Goal: Ask a question: Seek information or help from site administrators or community

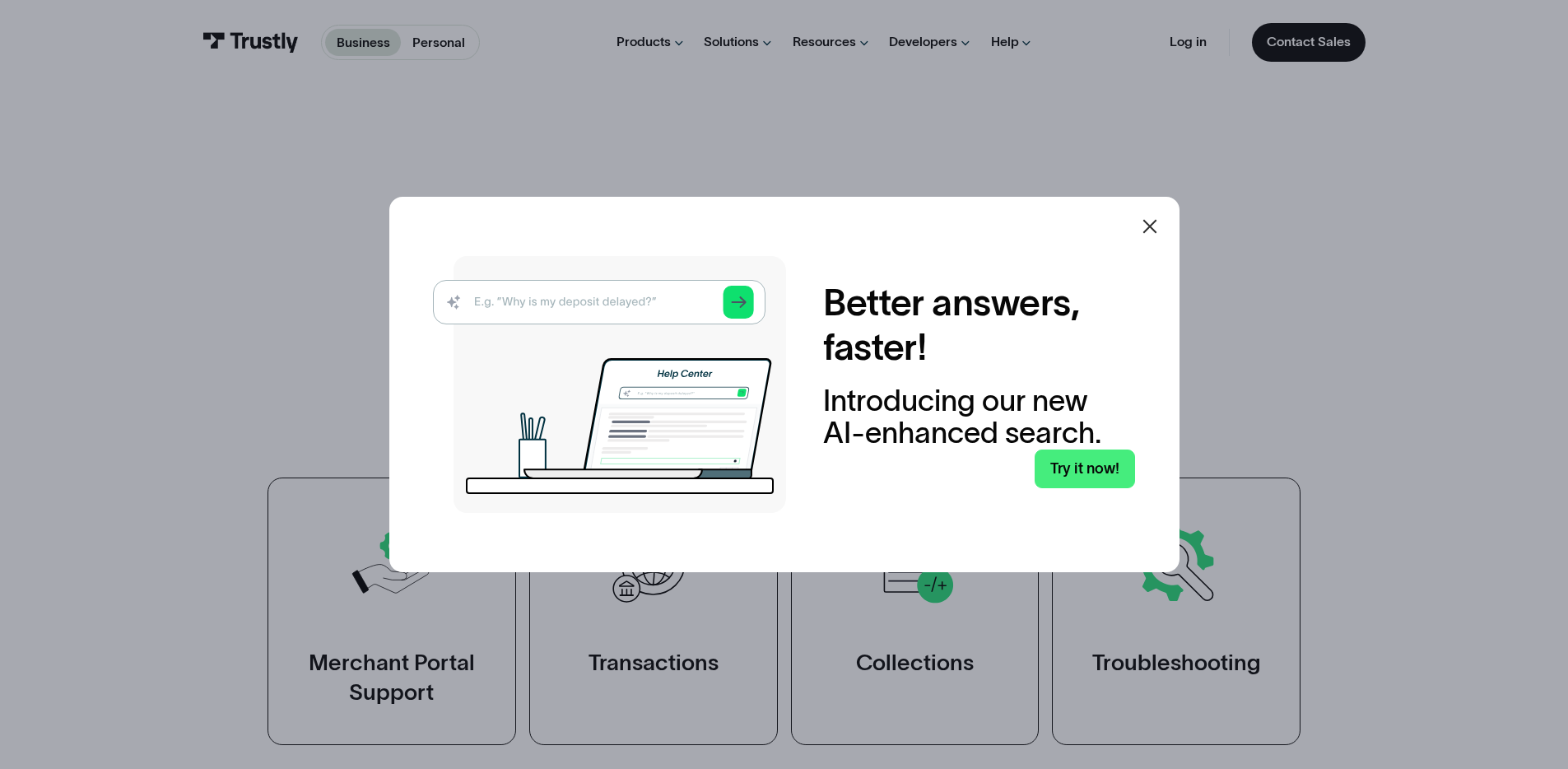
click at [1131, 215] on div "Better answers, faster! Introducing our new AI-enhanced search. Try it now!" at bounding box center [784, 384] width 790 height 376
click at [1148, 218] on icon at bounding box center [1150, 227] width 20 height 20
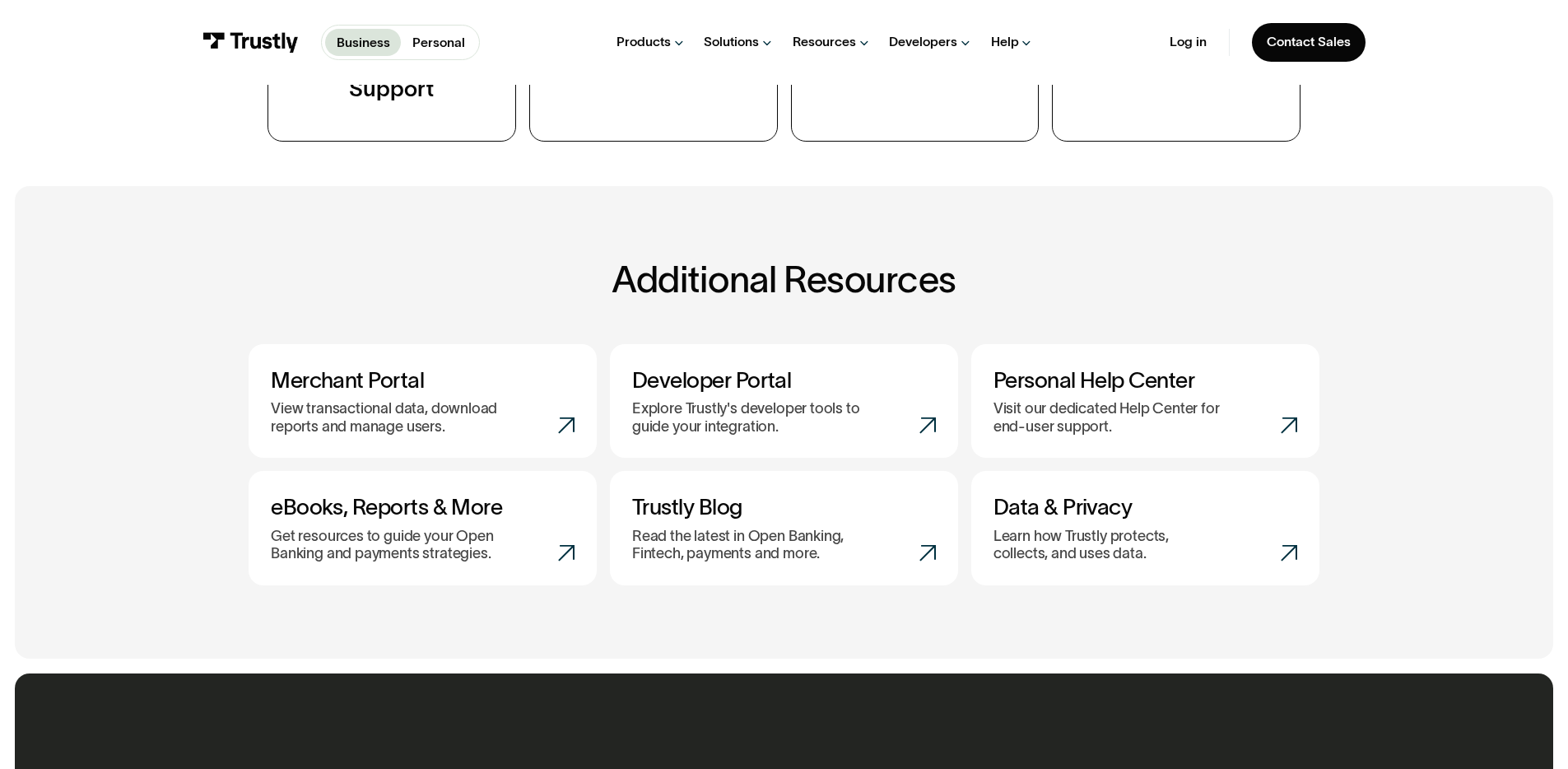
scroll to position [1077, 0]
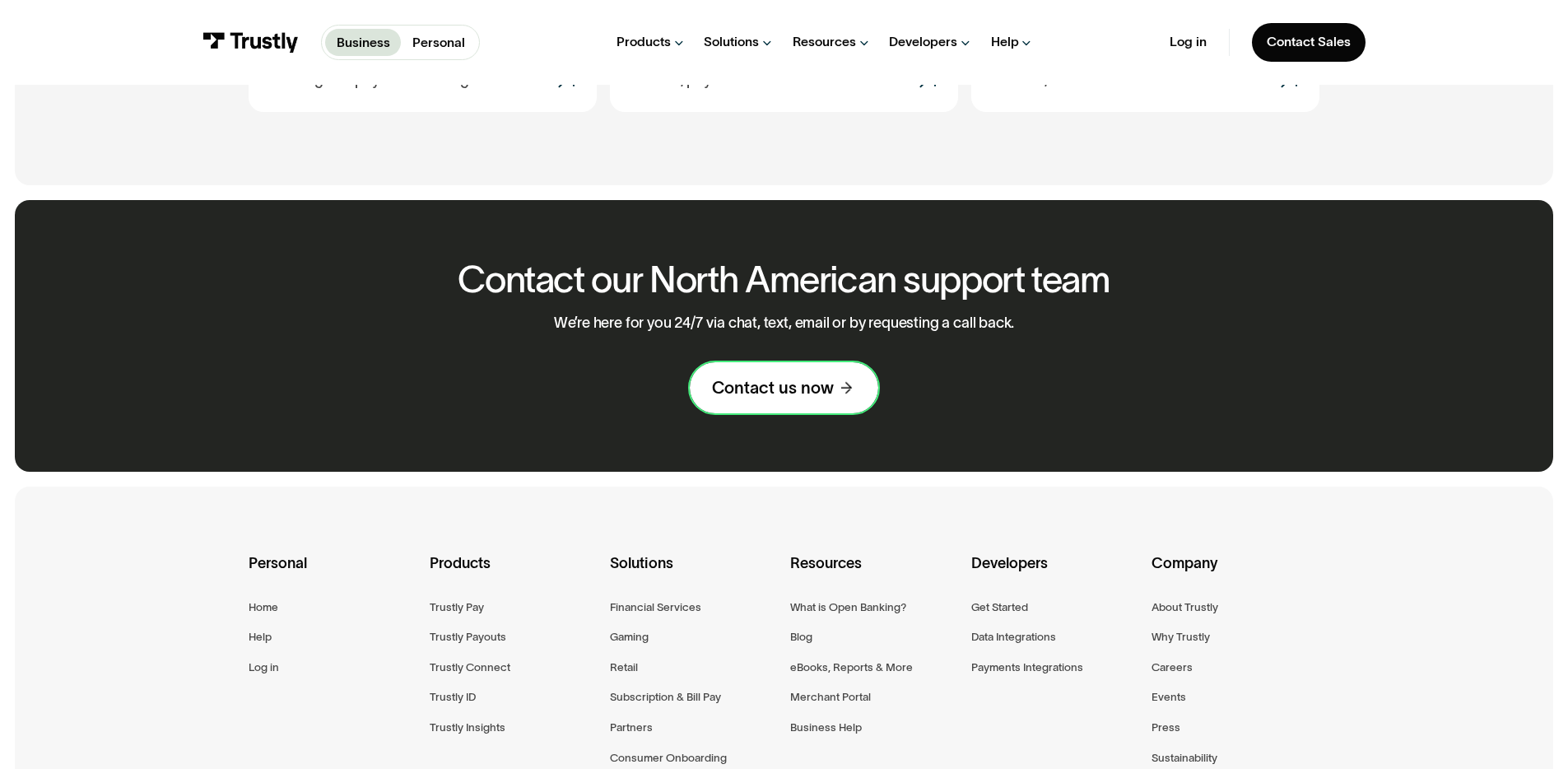
click at [736, 382] on div "Contact us now" at bounding box center [773, 388] width 122 height 22
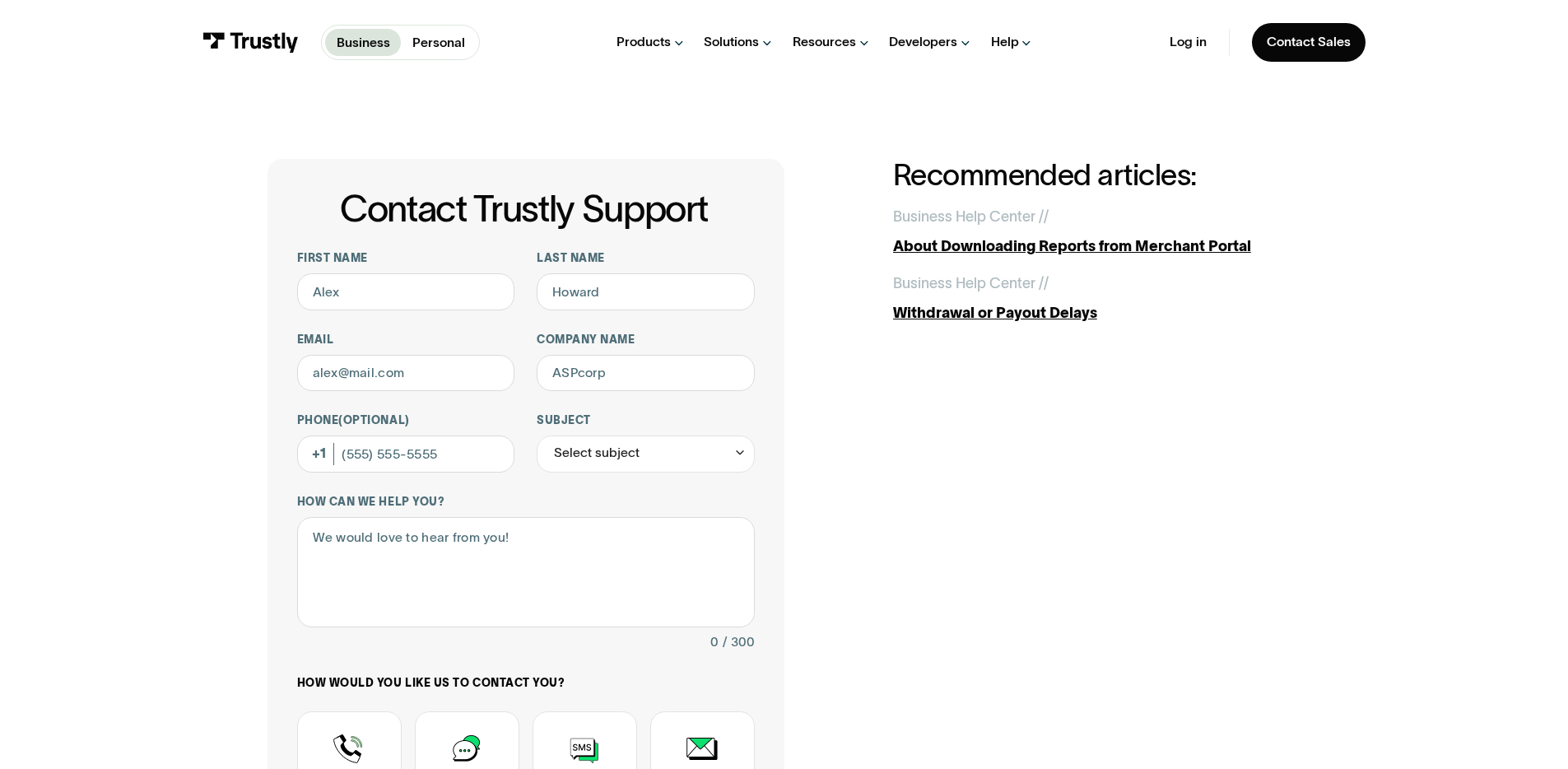
click at [397, 40] on link "Business" at bounding box center [363, 42] width 76 height 27
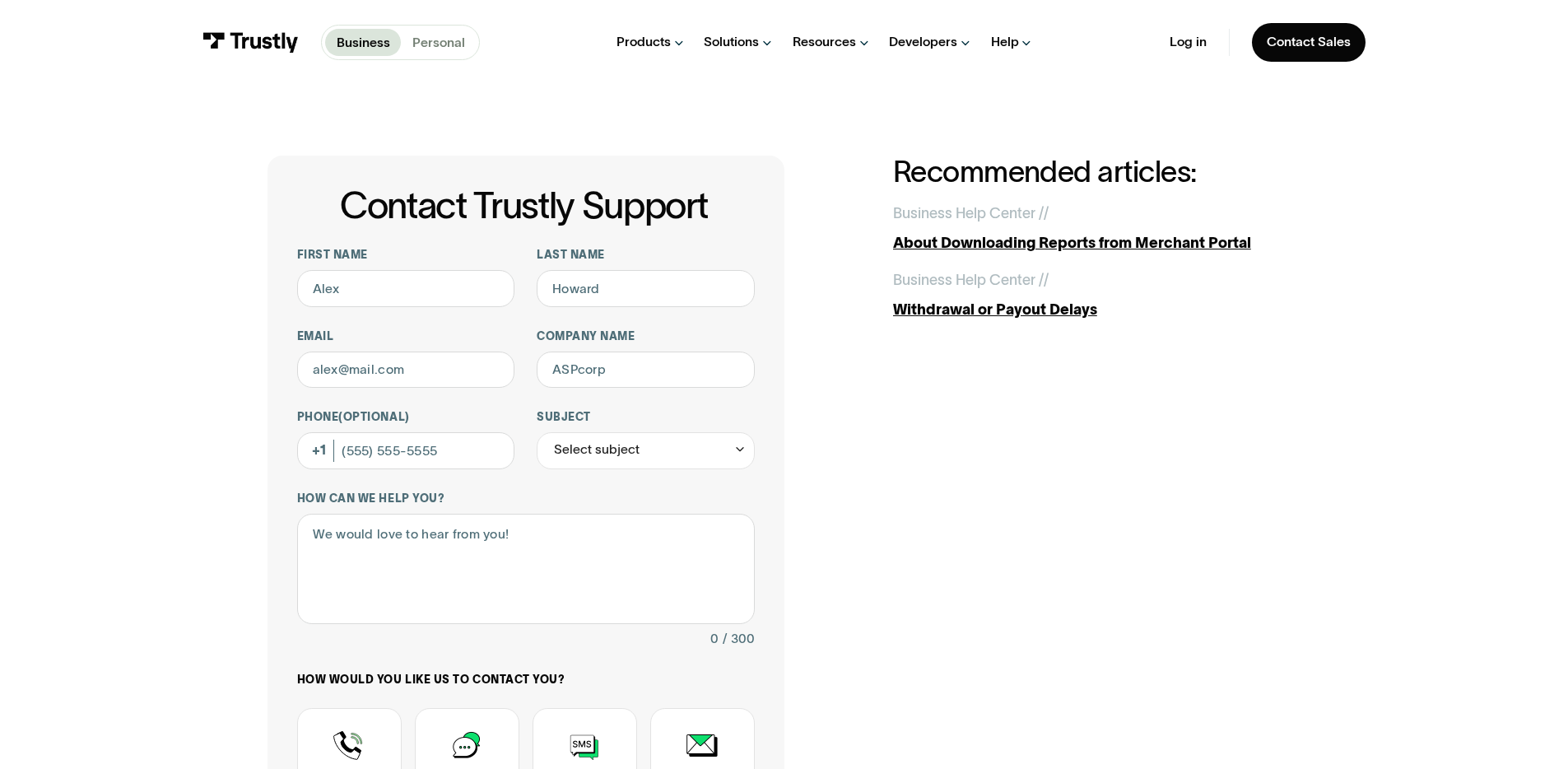
click at [432, 33] on p "Personal" at bounding box center [438, 43] width 53 height 20
click at [406, 371] on input "Email" at bounding box center [406, 370] width 218 height 37
click at [595, 357] on input "Company name" at bounding box center [646, 370] width 218 height 37
click at [586, 280] on input "Last name" at bounding box center [646, 289] width 218 height 37
click at [360, 290] on input "First name" at bounding box center [406, 289] width 218 height 37
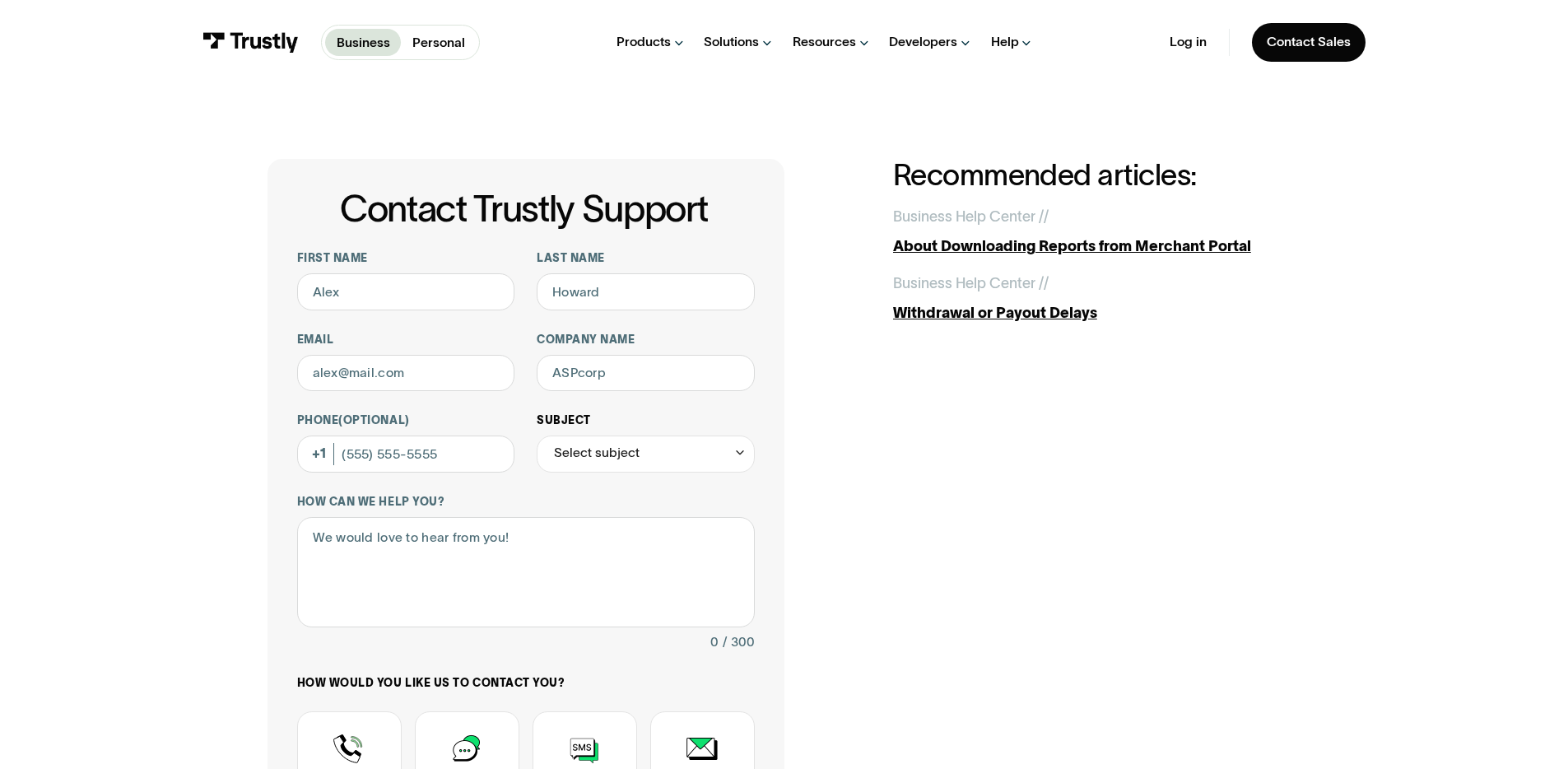
click at [641, 452] on div "Select subject" at bounding box center [646, 454] width 218 height 37
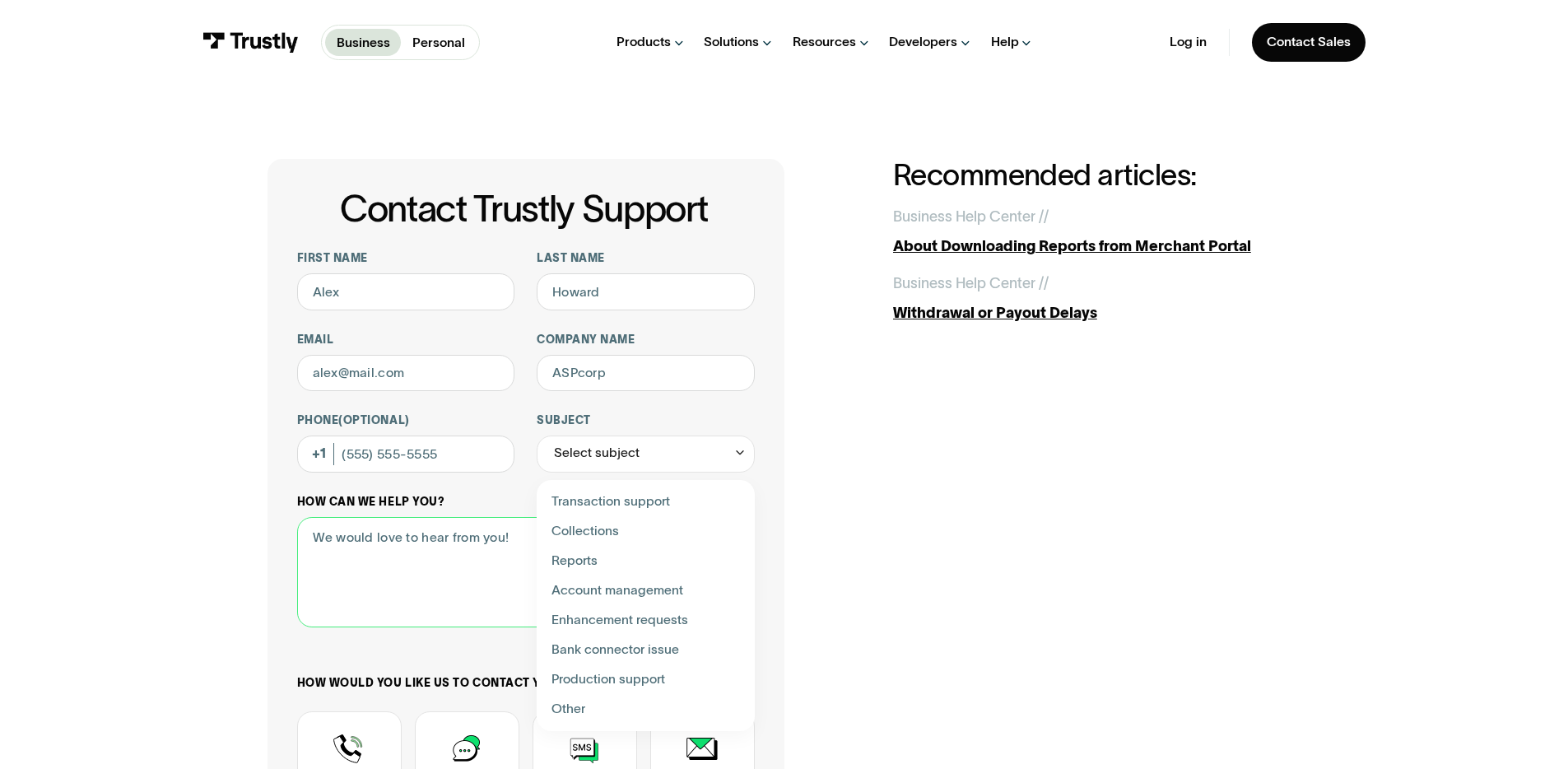
click at [390, 586] on textarea "How can we help you?" at bounding box center [525, 572] width 457 height 111
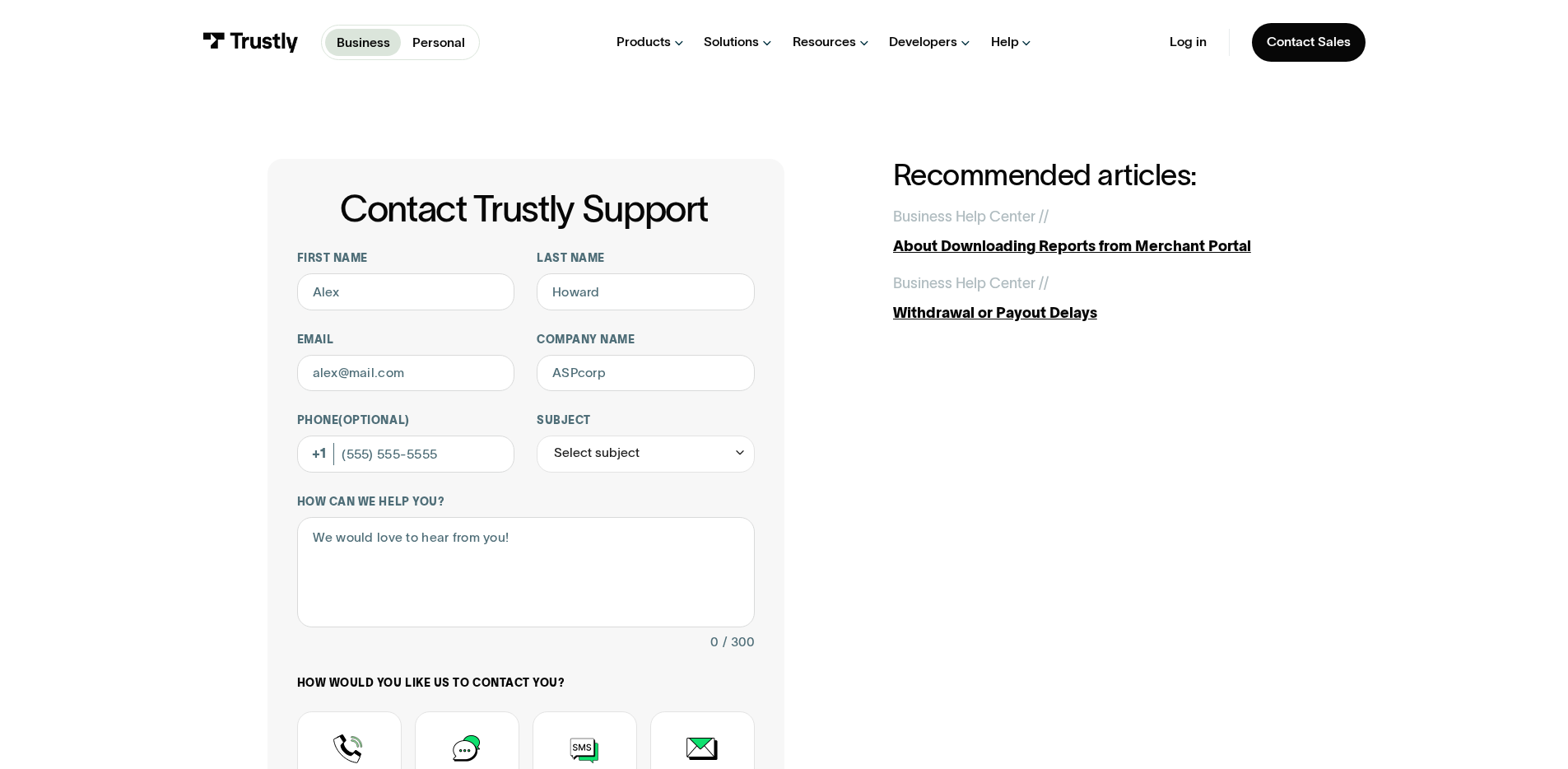
click at [397, 486] on div "First name Last name Email Company name Phone (Optional) Subject Select subject…" at bounding box center [525, 577] width 457 height 651
click at [388, 471] on input "Phone (Optional)" at bounding box center [406, 454] width 218 height 37
click at [382, 381] on input "Email" at bounding box center [406, 373] width 218 height 37
click at [390, 309] on input "First name" at bounding box center [406, 292] width 218 height 37
click at [586, 300] on input "Last name" at bounding box center [646, 292] width 218 height 37
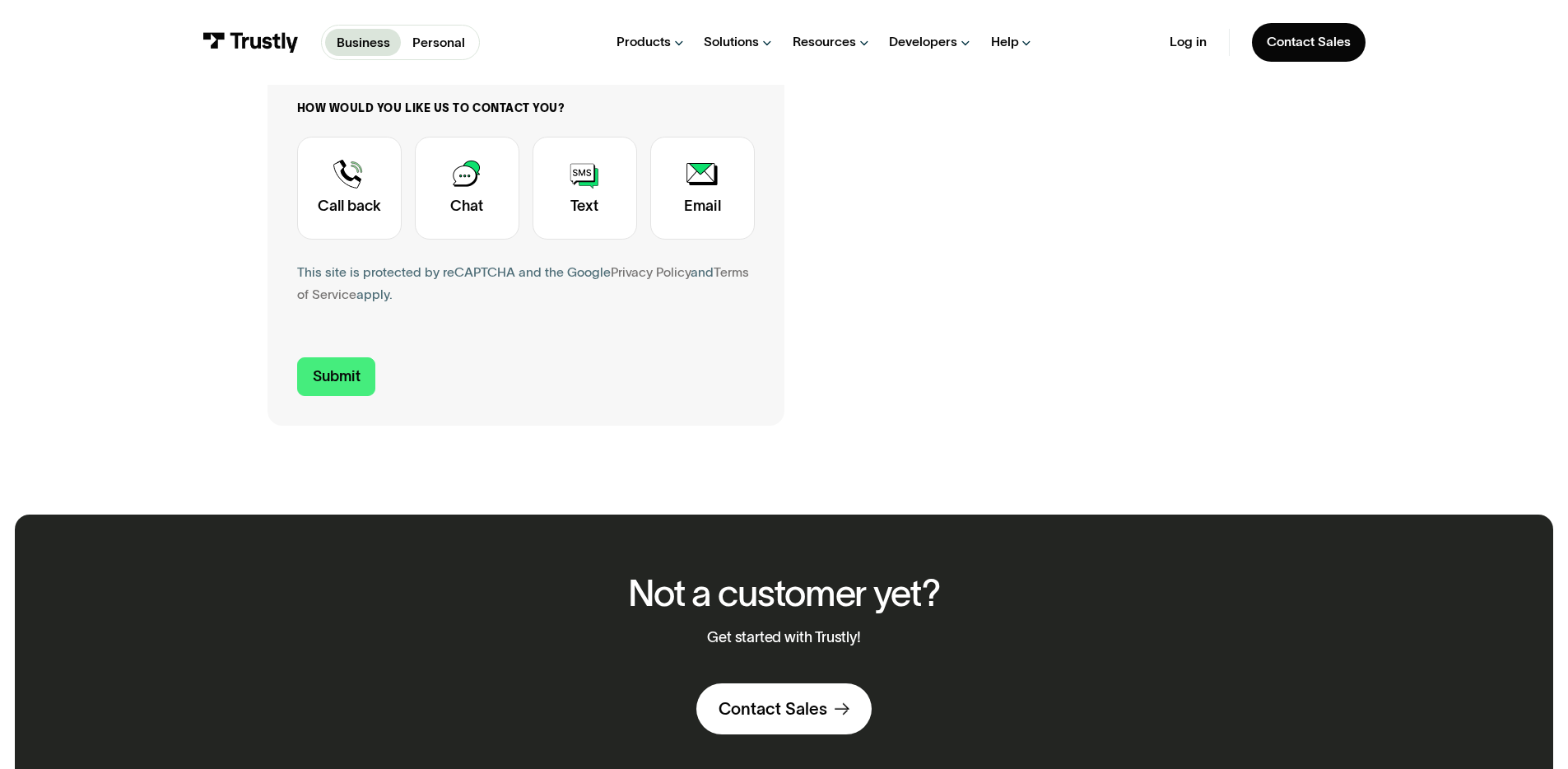
scroll to position [270, 0]
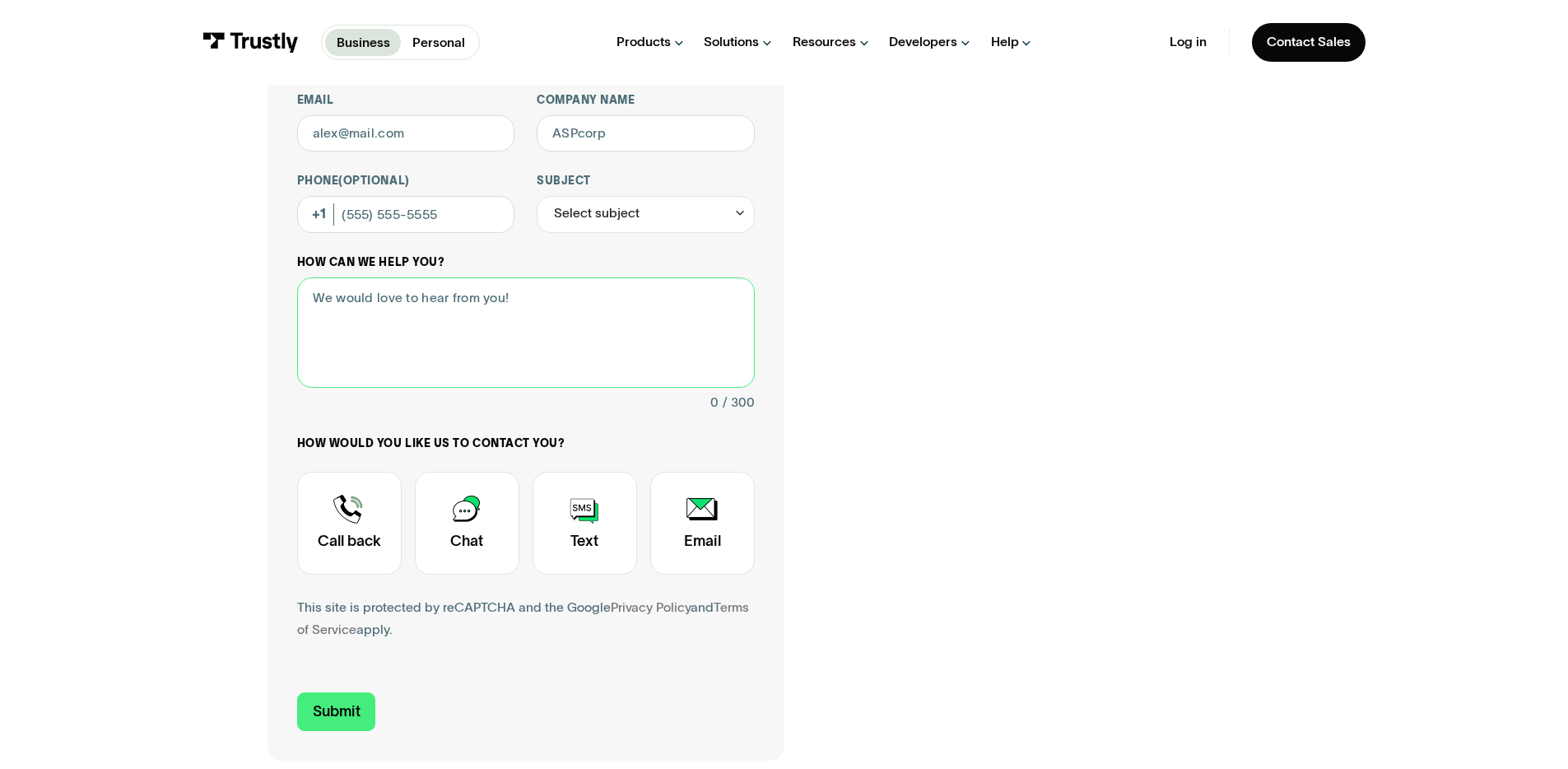
click at [496, 319] on textarea "How can we help you?" at bounding box center [525, 333] width 457 height 111
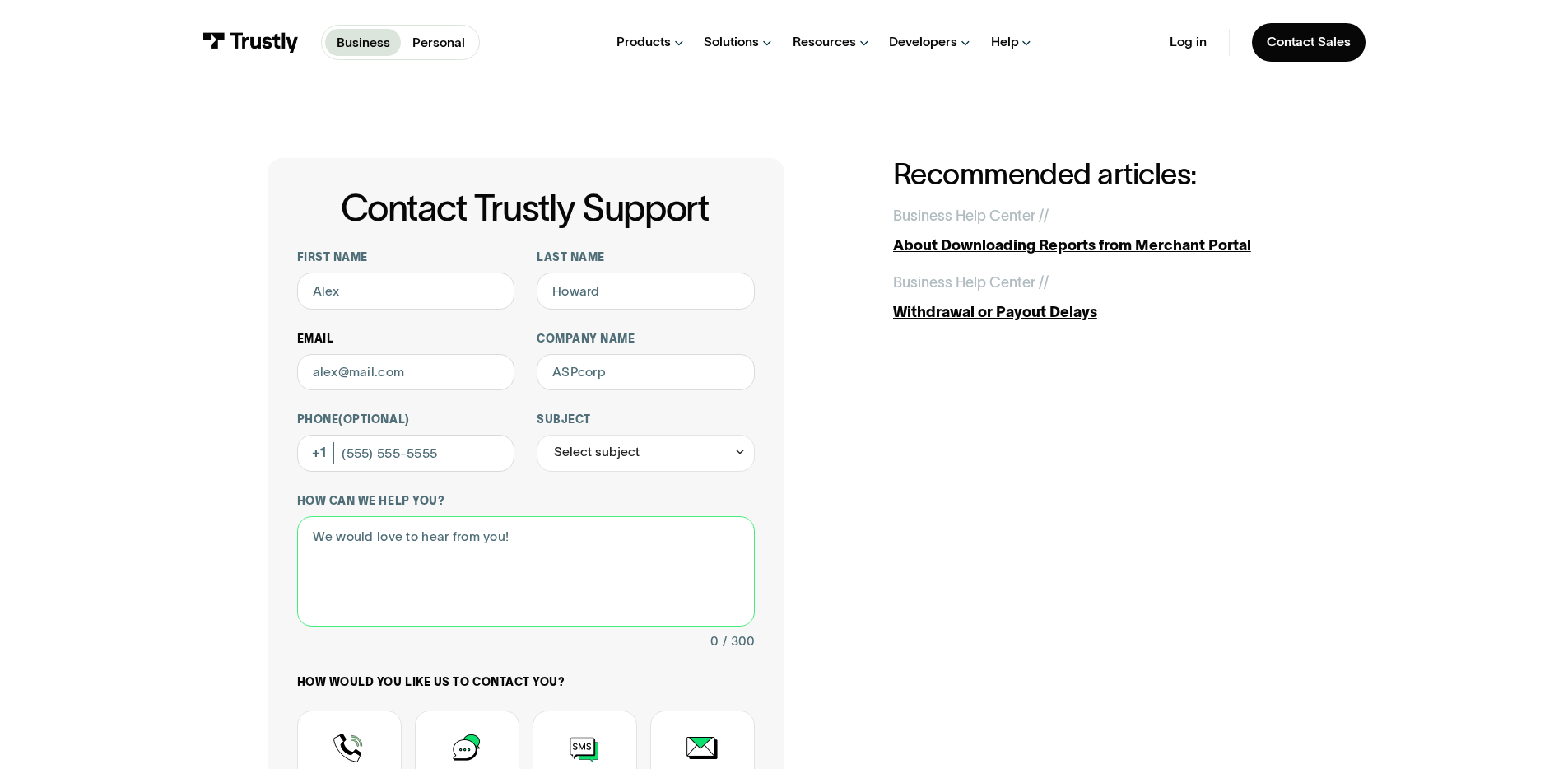
scroll to position [0, 0]
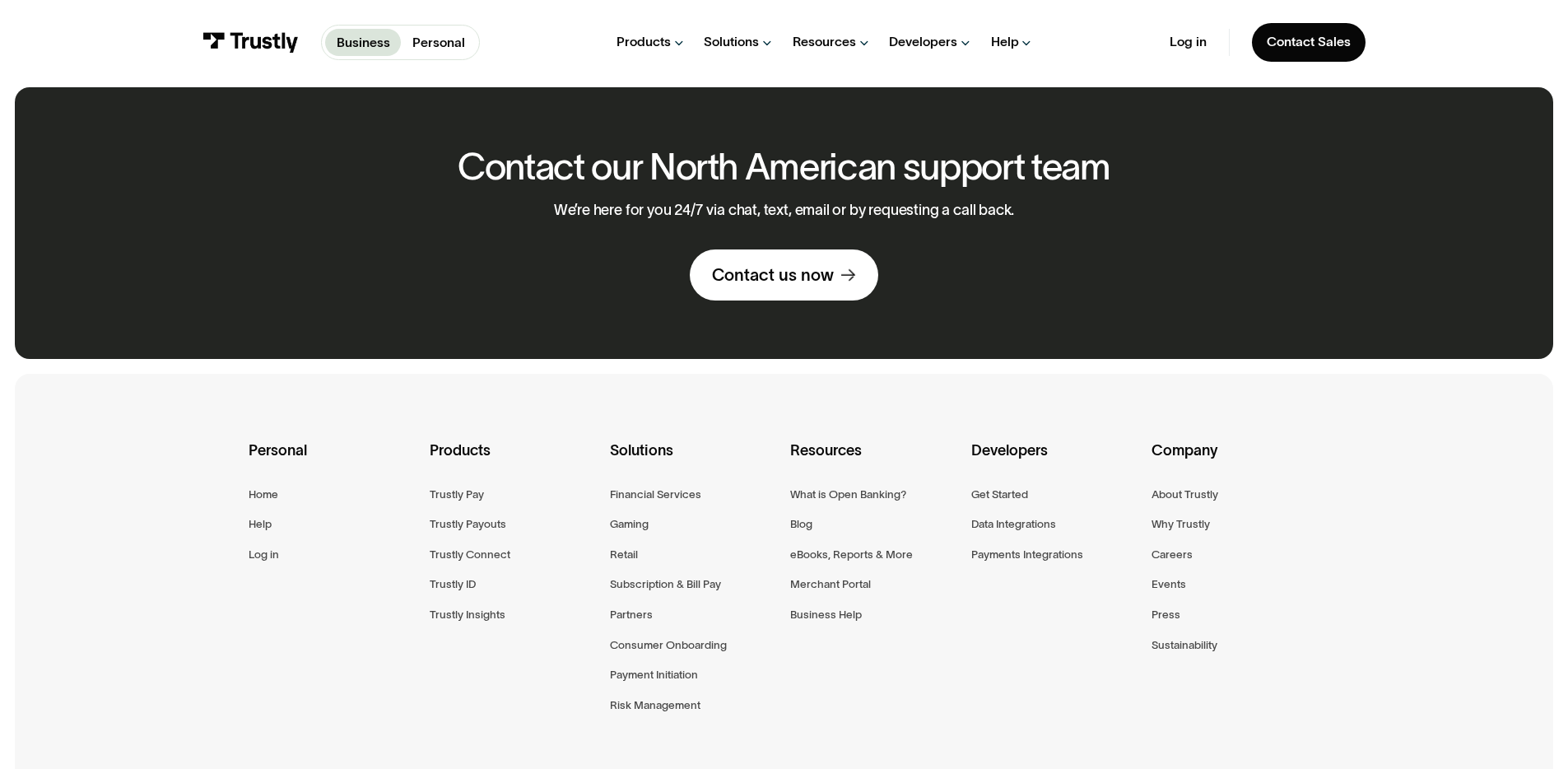
scroll to position [1079, 0]
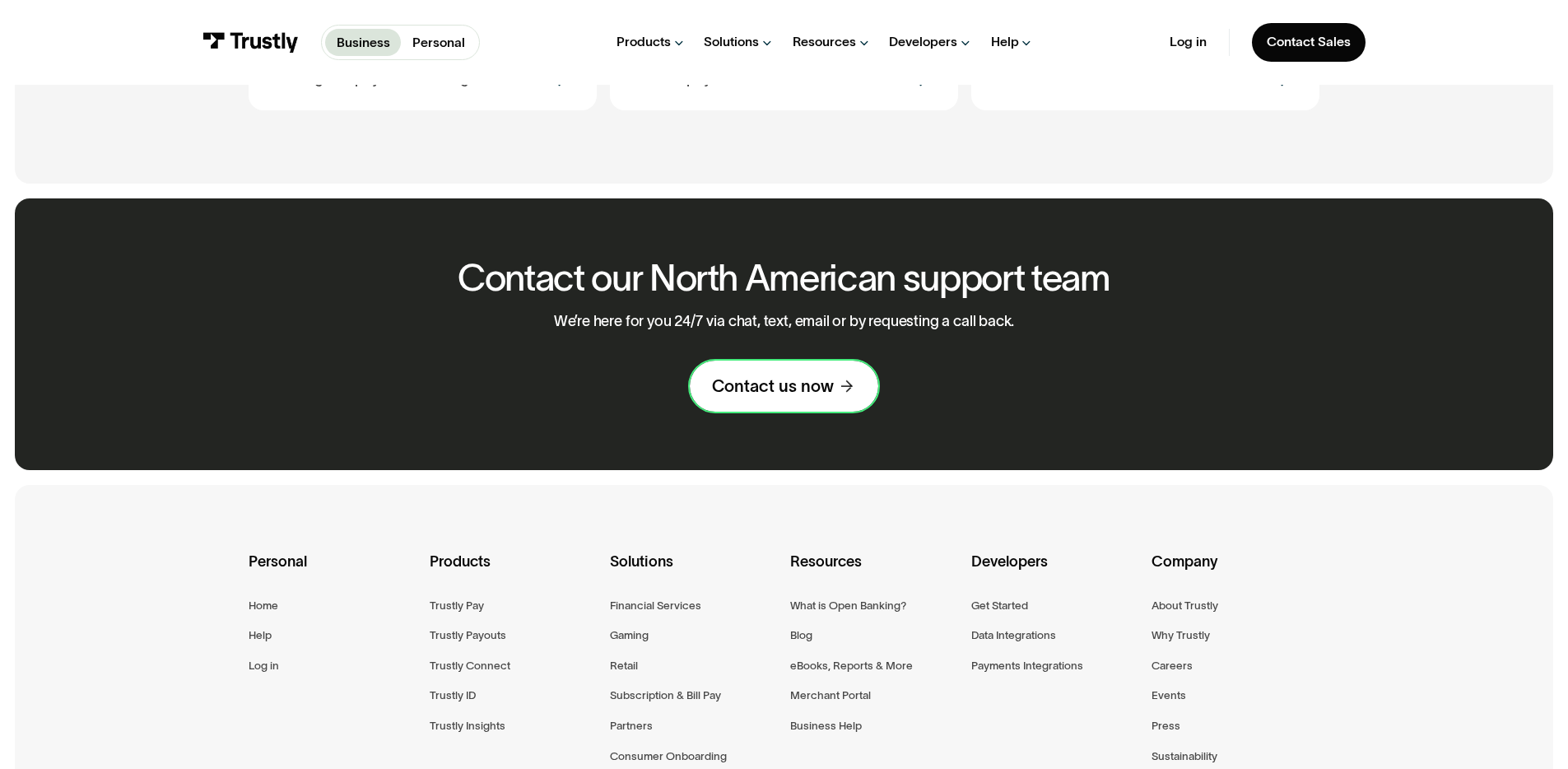
click at [770, 406] on link "Contact us now" at bounding box center [784, 386] width 188 height 51
